Goal: Go to known website: Go to known website

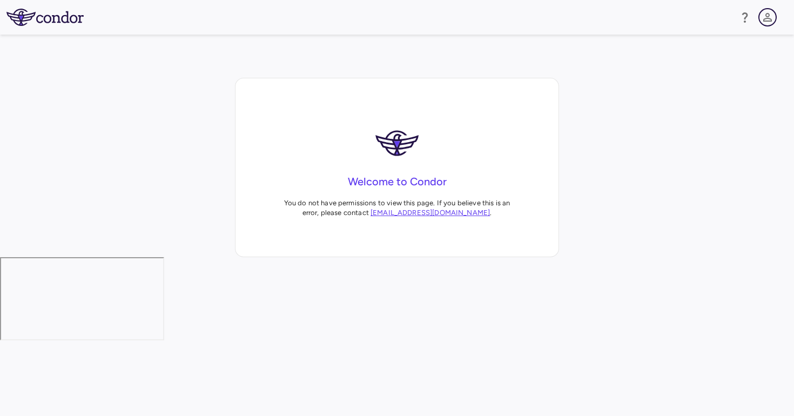
click at [767, 16] on icon "button" at bounding box center [767, 17] width 9 height 9
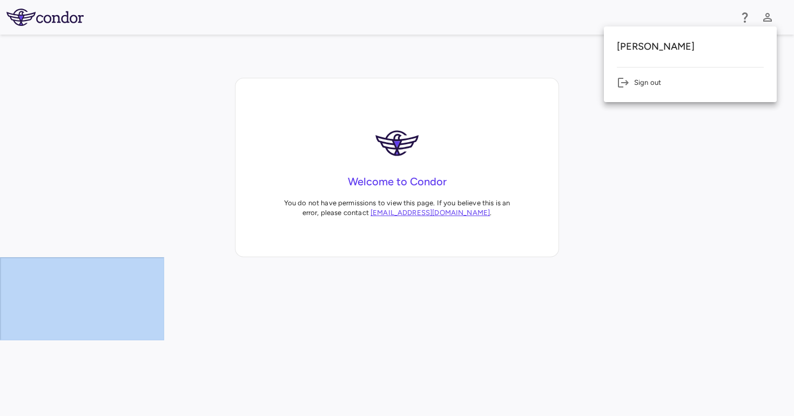
click at [767, 16] on div at bounding box center [397, 208] width 794 height 416
click at [767, 16] on icon "button" at bounding box center [767, 17] width 9 height 9
click at [55, 19] on div at bounding box center [397, 208] width 794 height 416
click at [24, 19] on img at bounding box center [44, 17] width 77 height 17
click at [58, 19] on img at bounding box center [44, 17] width 77 height 17
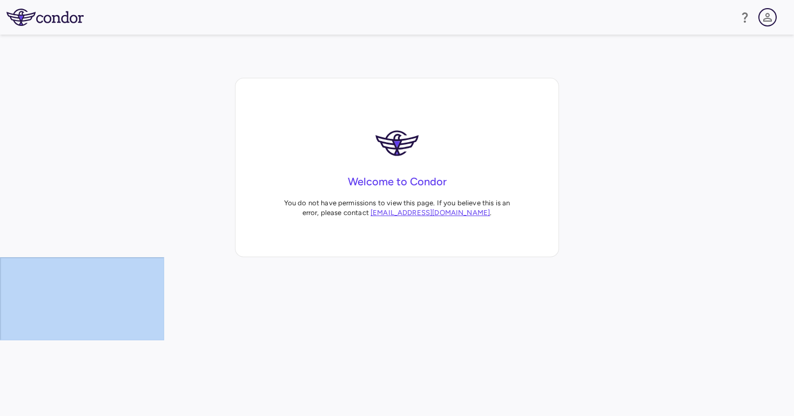
click at [760, 21] on button "button" at bounding box center [767, 17] width 18 height 18
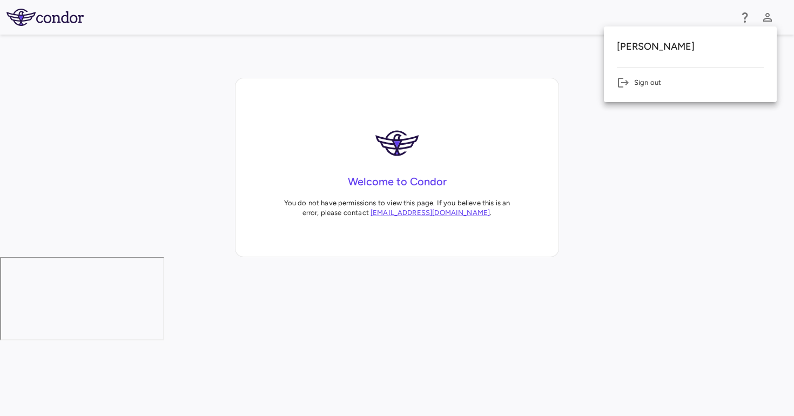
click at [43, 21] on div at bounding box center [397, 208] width 794 height 416
click at [771, 16] on icon "button" at bounding box center [767, 17] width 13 height 13
click at [626, 80] on icon at bounding box center [623, 82] width 13 height 13
click at [57, 15] on img at bounding box center [44, 17] width 77 height 17
click at [26, 21] on img at bounding box center [44, 17] width 77 height 17
